Goal: Check status: Check status

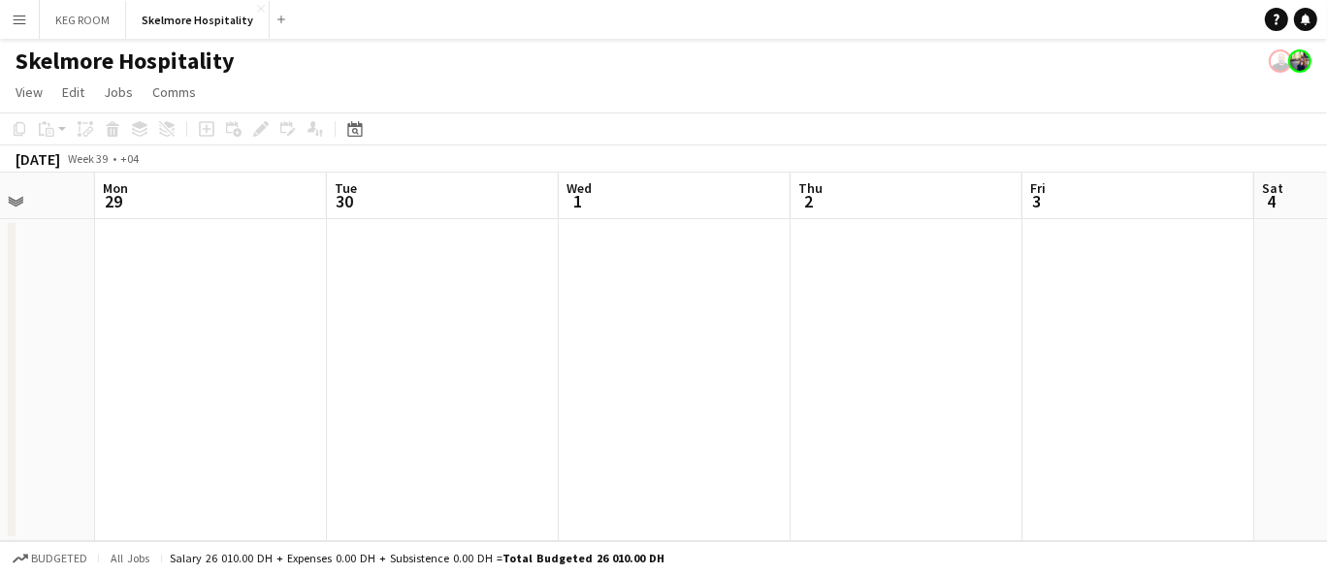
drag, startPoint x: 1318, startPoint y: 293, endPoint x: 29, endPoint y: 392, distance: 1292.9
click at [29, 392] on app-calendar-viewport "Thu 25 Fri 26 Sat 27 Sun 28 Mon 29 Tue 30 Wed 1 Thu 2 Fri 3 Sat 4 Sun 5" at bounding box center [663, 357] width 1327 height 369
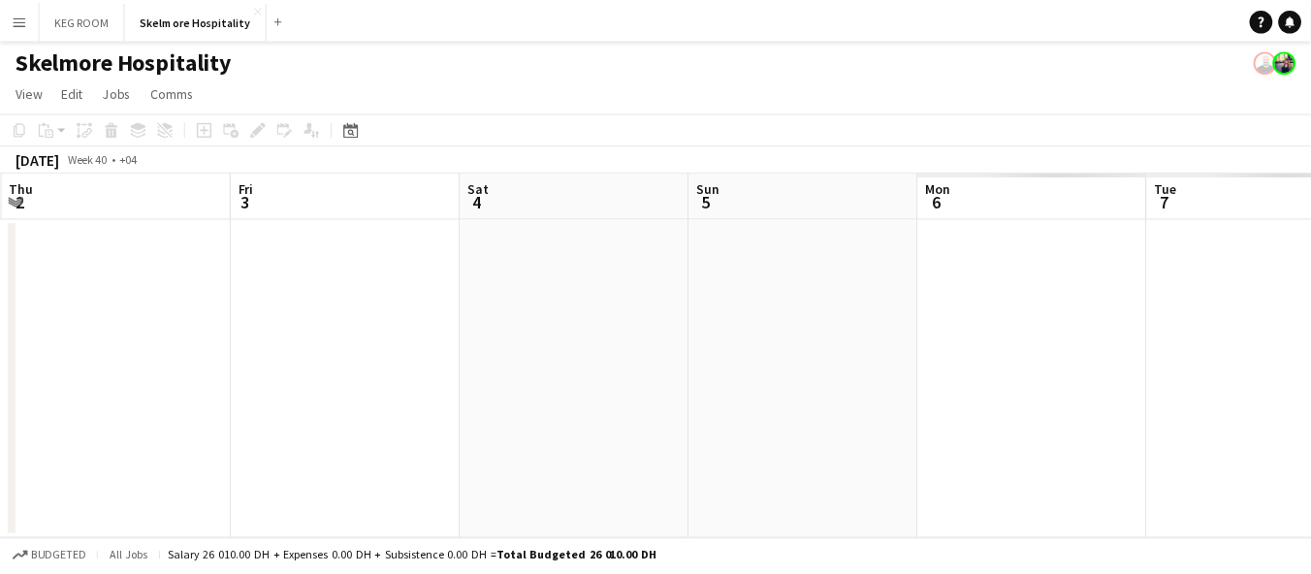
scroll to position [0, 824]
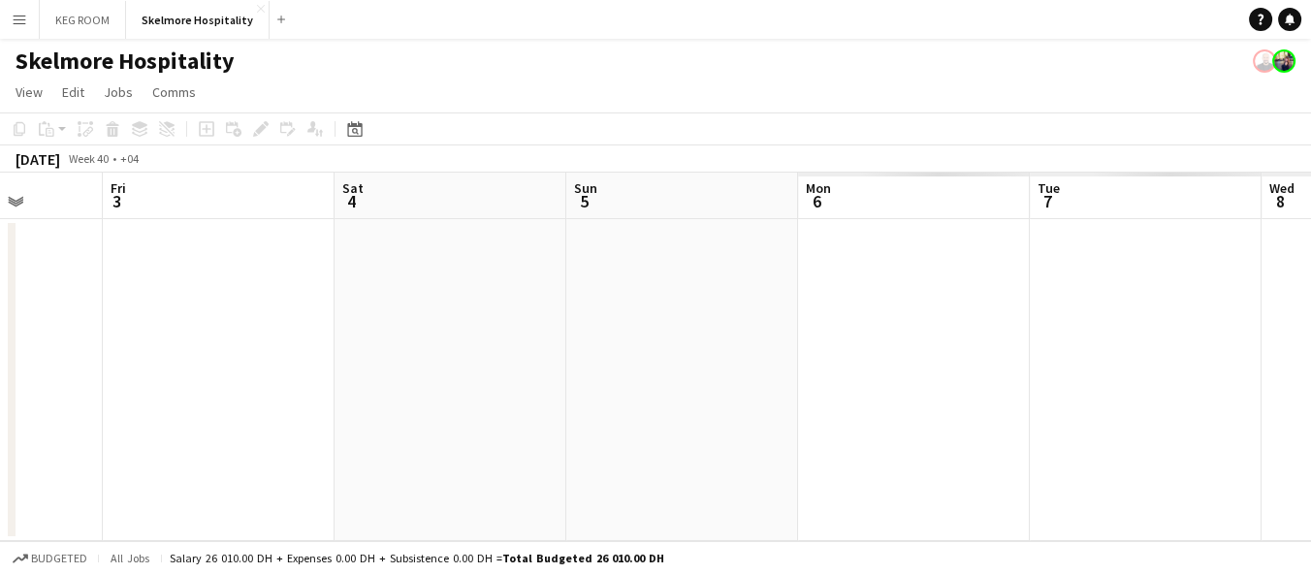
drag, startPoint x: 317, startPoint y: 402, endPoint x: 0, endPoint y: 456, distance: 321.8
click at [0, 456] on app-calendar-viewport "Mon 29 Tue 30 Wed 1 Thu 2 Fri 3 Sat 4 Sun 5 Mon 6 Tue 7 Wed 8 Thu 9" at bounding box center [655, 357] width 1311 height 369
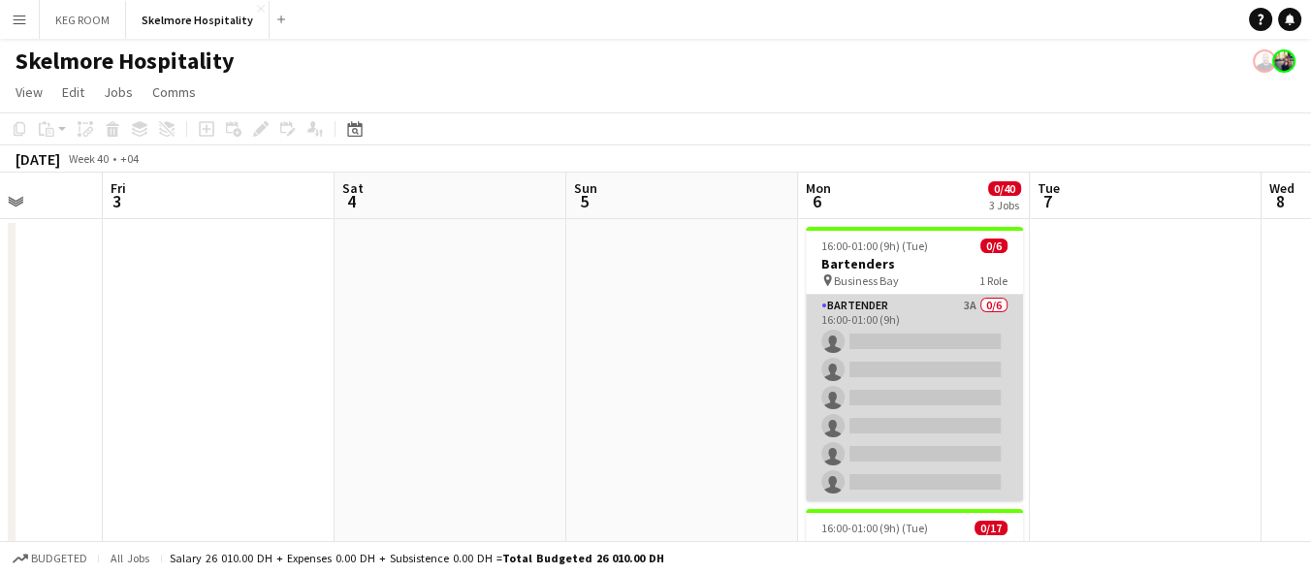
click at [945, 397] on app-card-role "Bartender 3A 0/6 16:00-01:00 (9h) single-neutral-actions single-neutral-actions…" at bounding box center [914, 398] width 217 height 207
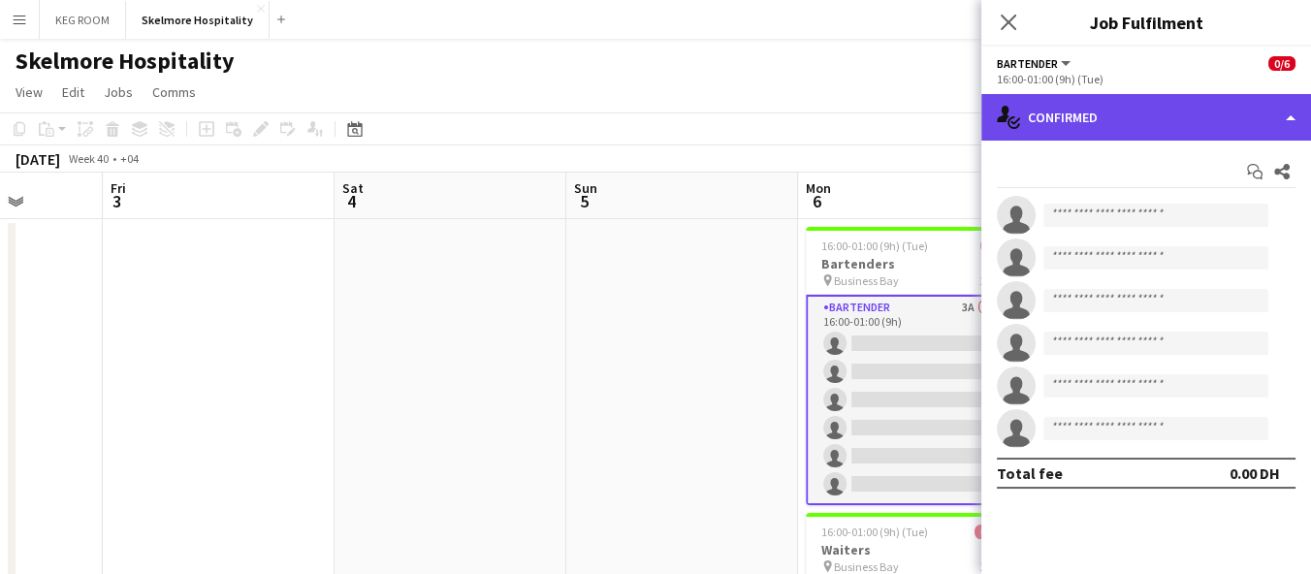
click at [1071, 121] on div "single-neutral-actions-check-2 Confirmed" at bounding box center [1147, 117] width 330 height 47
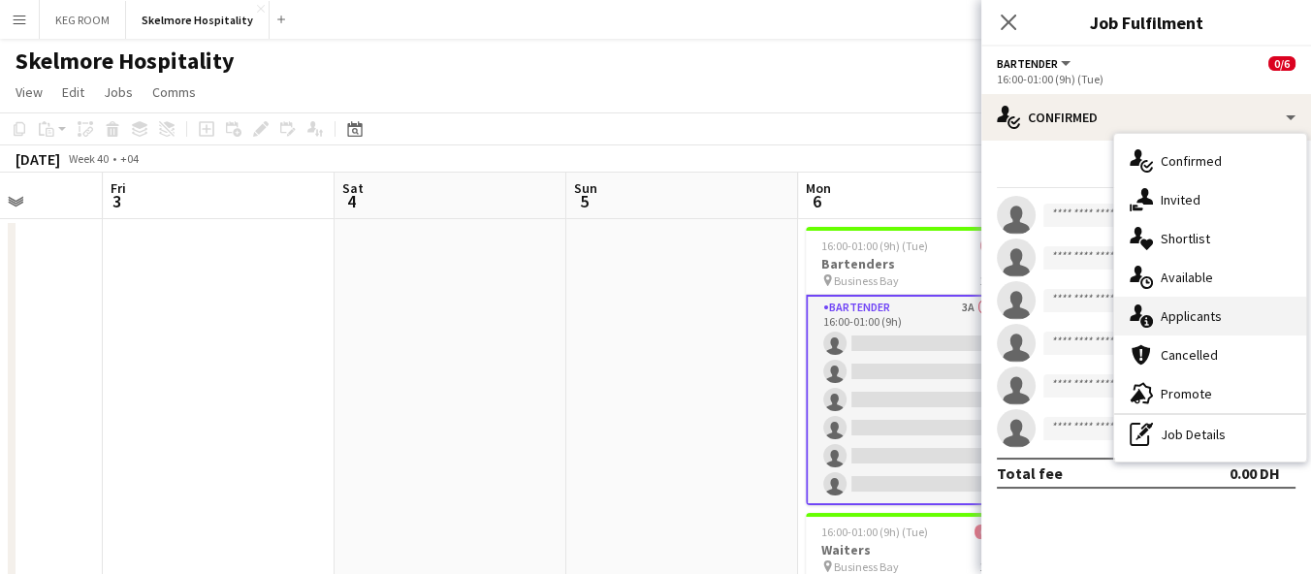
click at [1221, 303] on div "single-neutral-actions-information Applicants" at bounding box center [1210, 316] width 192 height 39
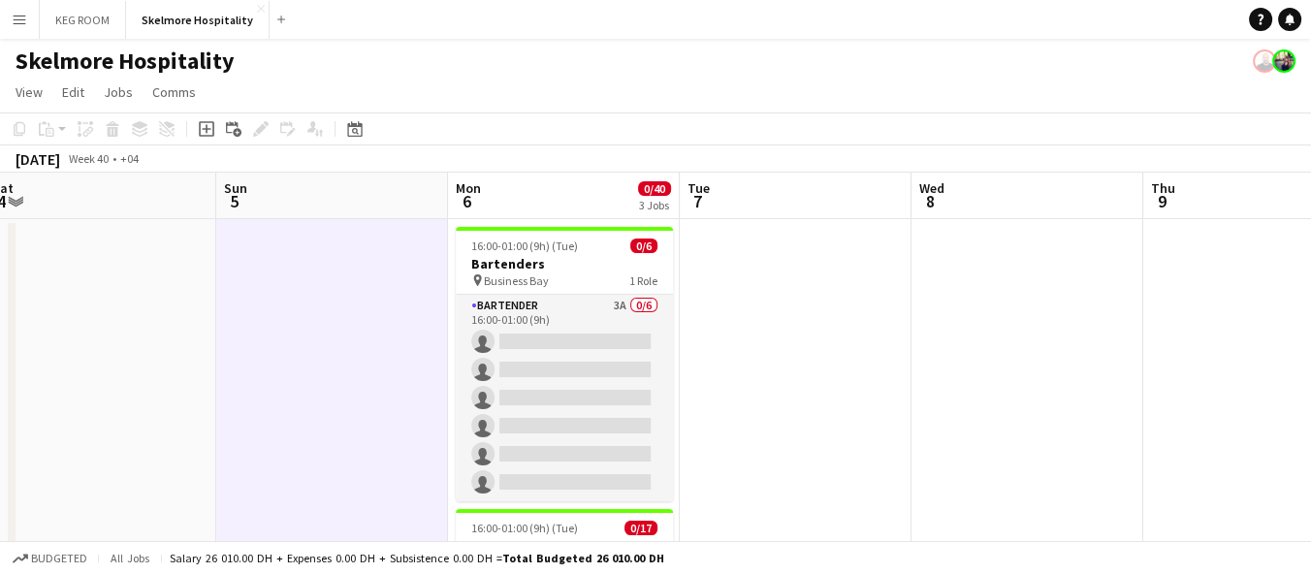
scroll to position [0, 722]
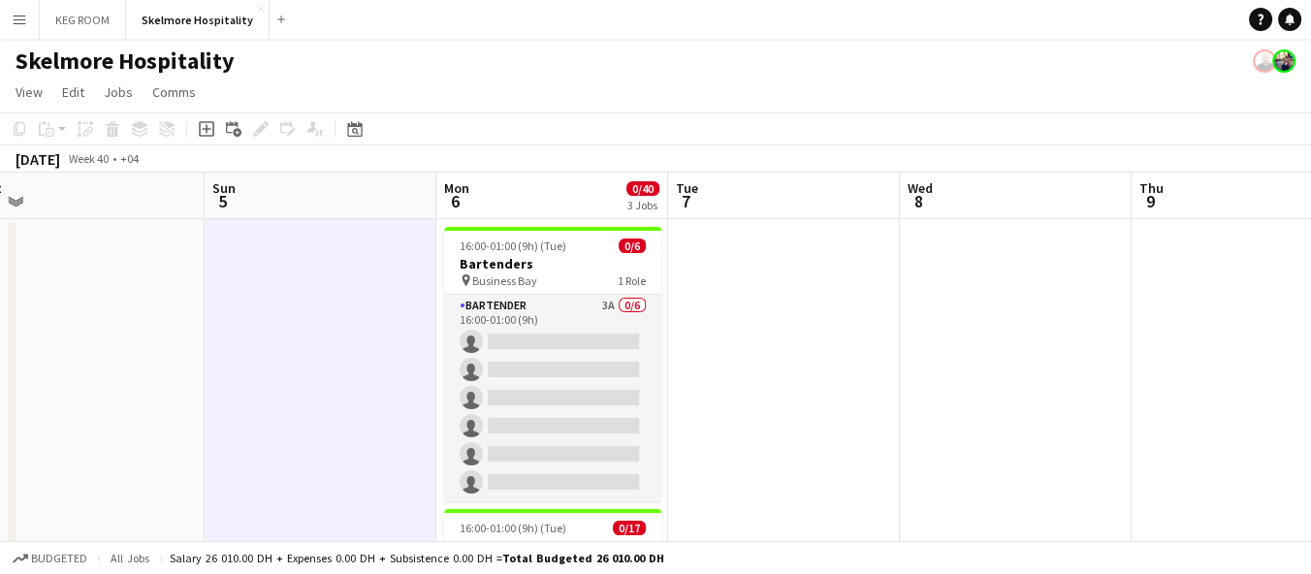
drag, startPoint x: 660, startPoint y: 479, endPoint x: 585, endPoint y: 443, distance: 82.9
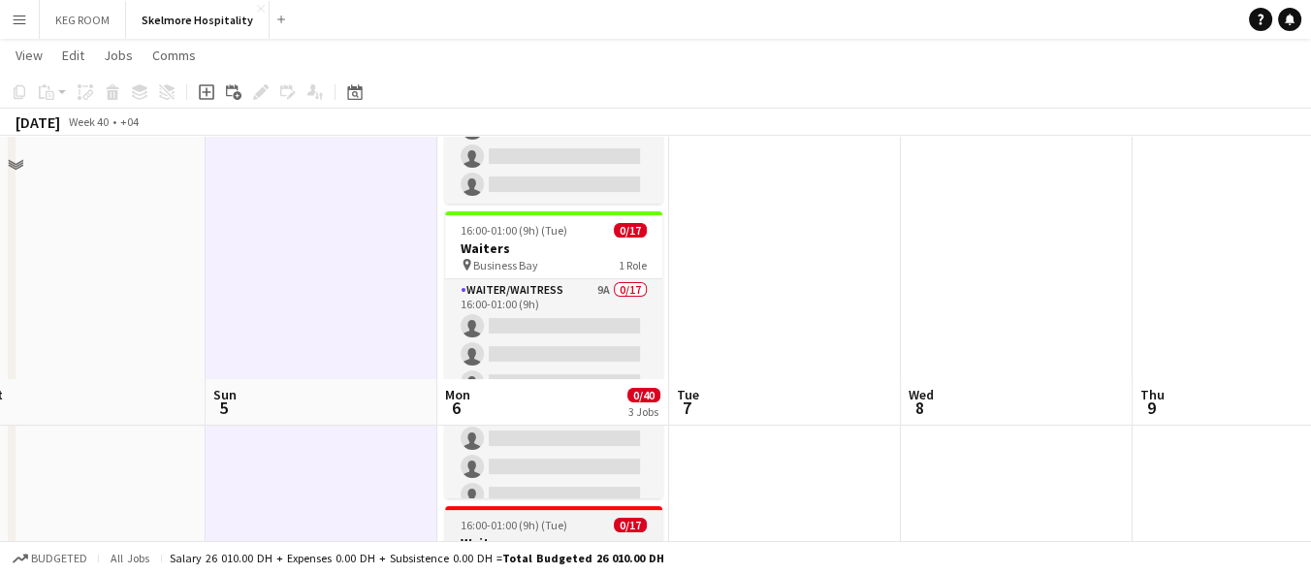
scroll to position [538, 0]
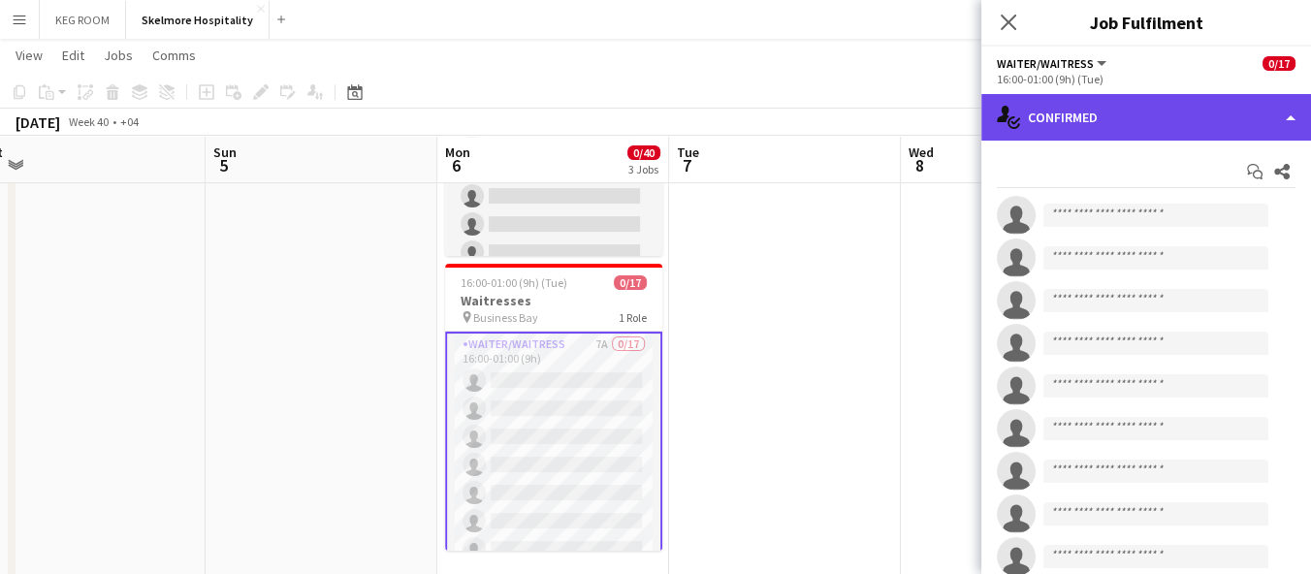
click at [1120, 120] on div "single-neutral-actions-check-2 Confirmed" at bounding box center [1147, 117] width 330 height 47
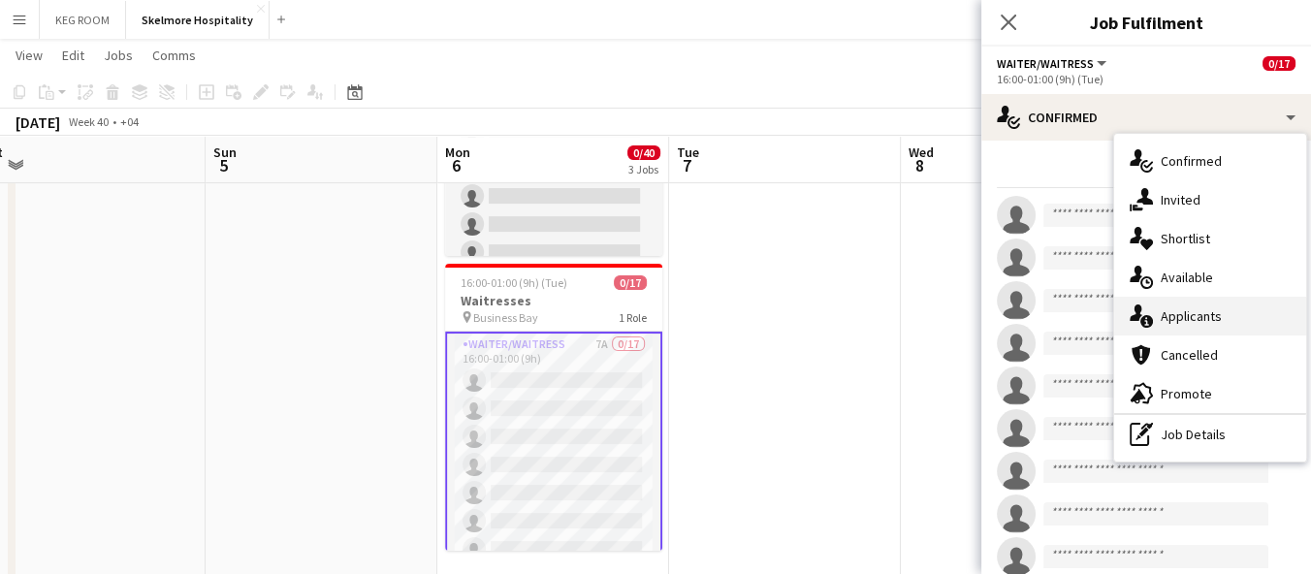
click at [1185, 304] on div "single-neutral-actions-information Applicants" at bounding box center [1210, 316] width 192 height 39
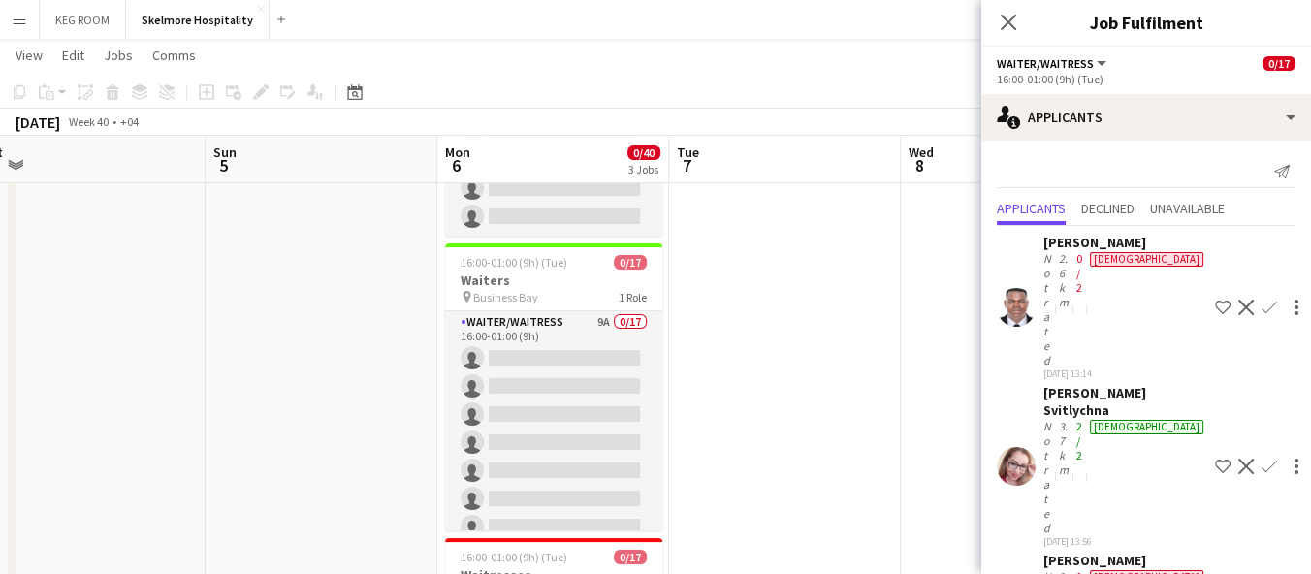
scroll to position [206, 0]
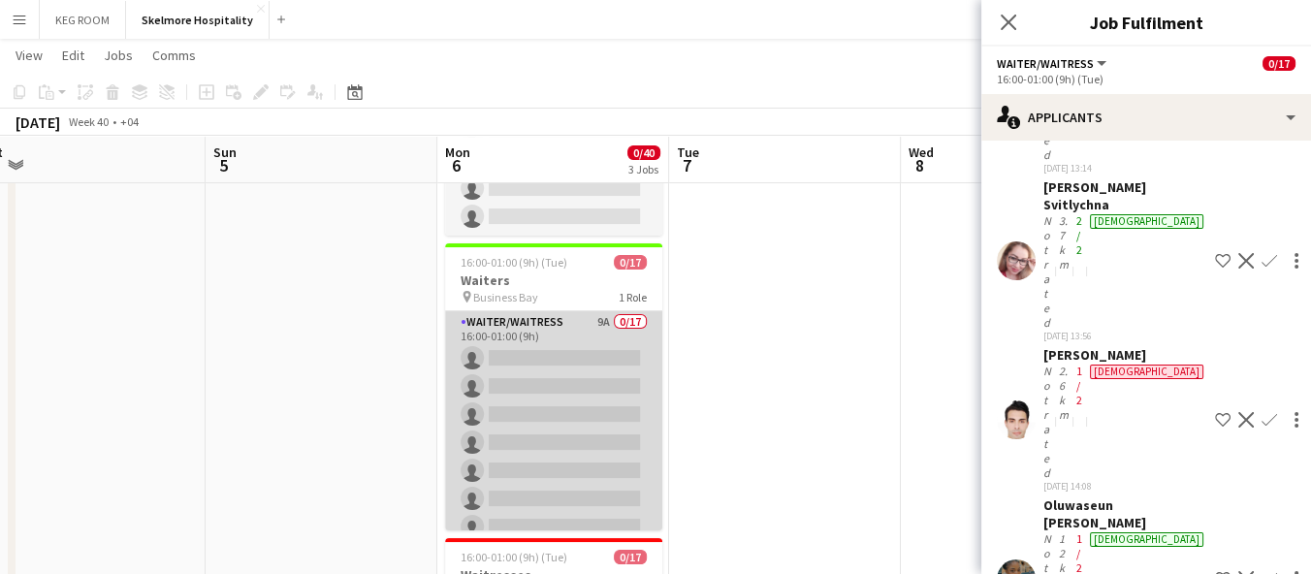
click at [567, 361] on app-card-role "Waiter/Waitress 9A 0/17 16:00-01:00 (9h) single-neutral-actions single-neutral-…" at bounding box center [553, 569] width 217 height 516
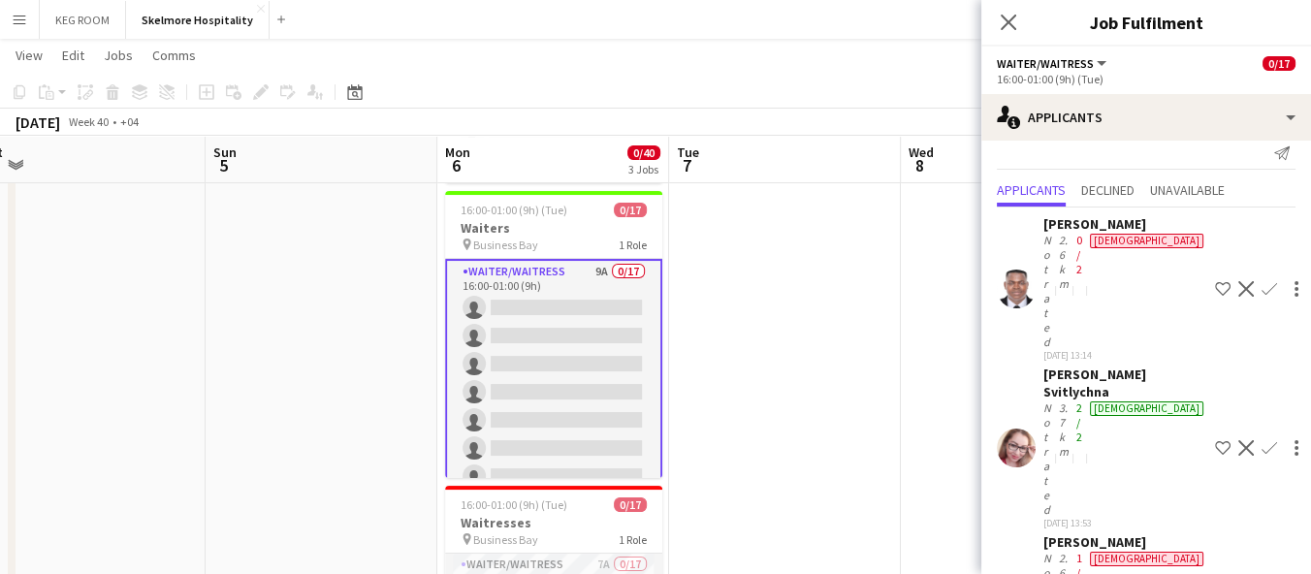
scroll to position [17, 0]
click at [774, 288] on app-date-cell at bounding box center [785, 357] width 232 height 913
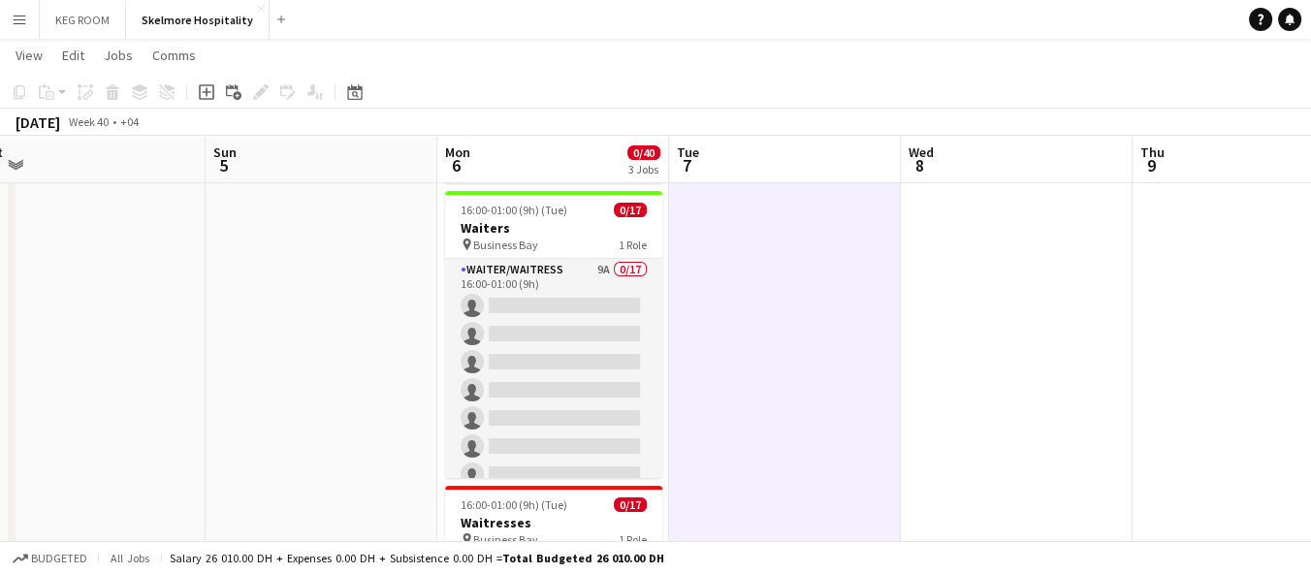
click at [1164, 221] on app-date-cell at bounding box center [1249, 357] width 232 height 913
